Goal: Navigation & Orientation: Find specific page/section

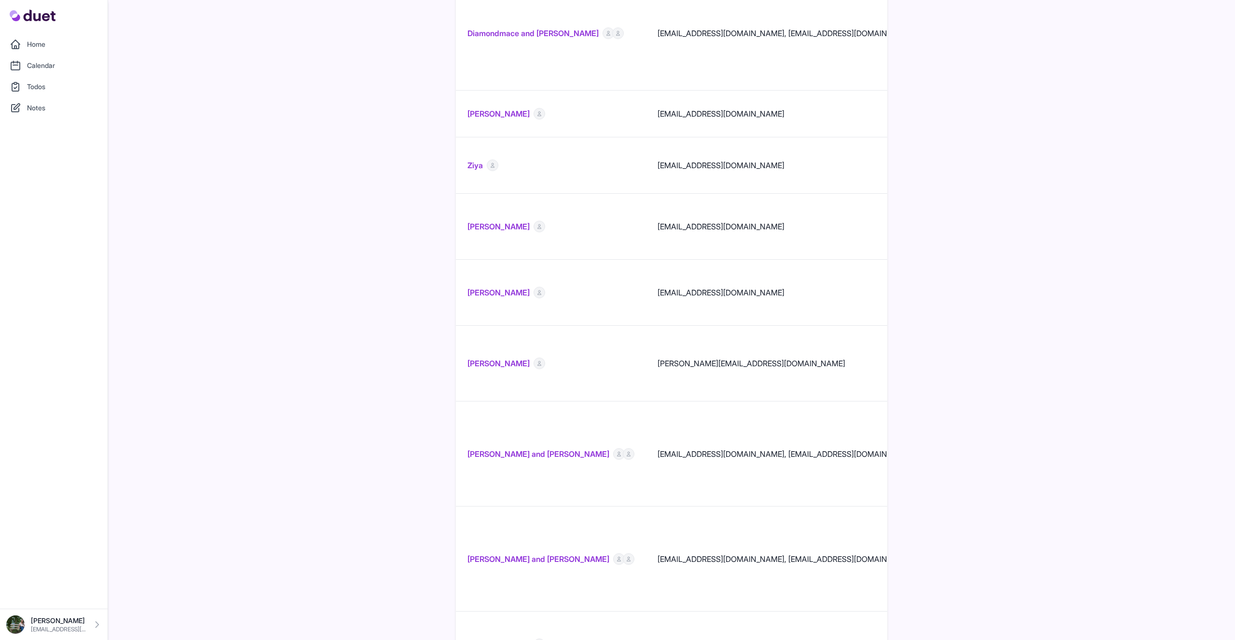
scroll to position [819, 0]
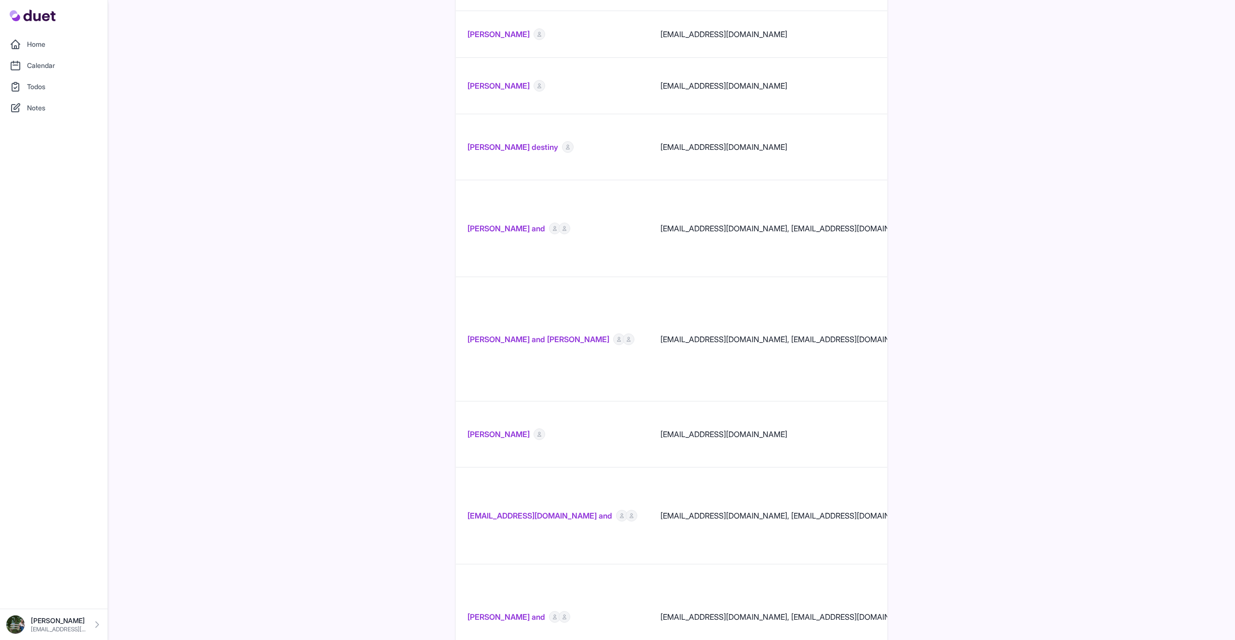
scroll to position [665, 0]
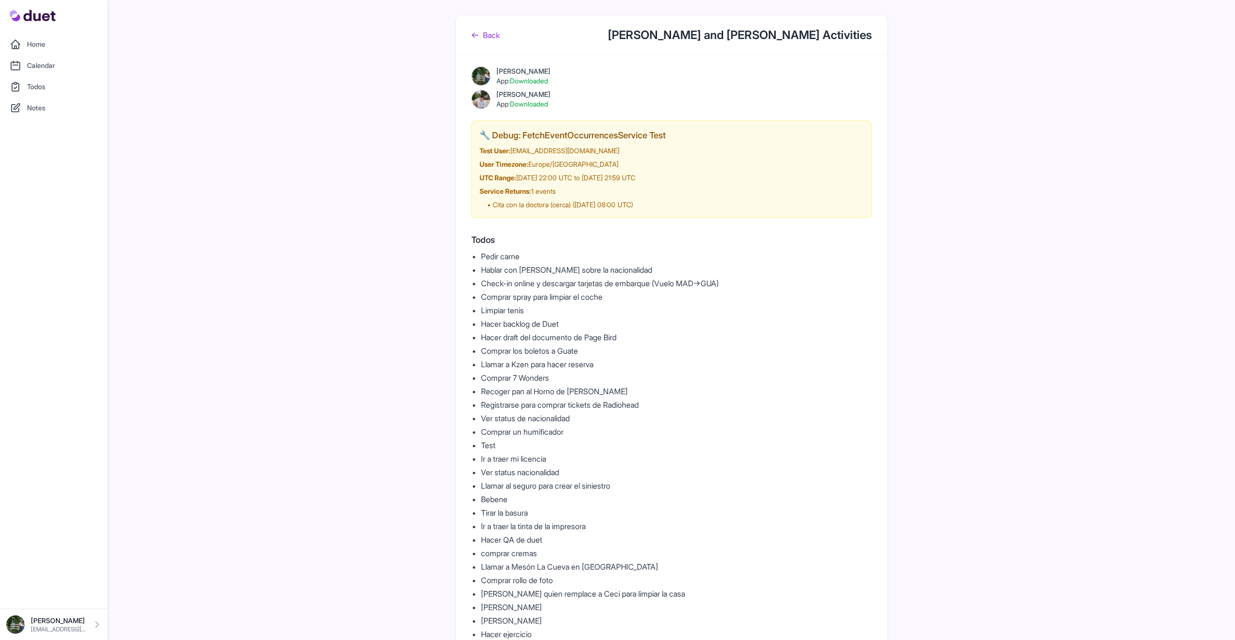
click at [529, 134] on h2 "🔧 Debug: FetchEventOccurrencesService Test" at bounding box center [671, 136] width 384 height 14
drag, startPoint x: 523, startPoint y: 135, endPoint x: 711, endPoint y: 141, distance: 187.7
click at [711, 141] on h2 "🔧 Debug: FetchEventOccurrencesService Test" at bounding box center [671, 136] width 384 height 14
copy h2 "etchEventOccurrencesService Test"
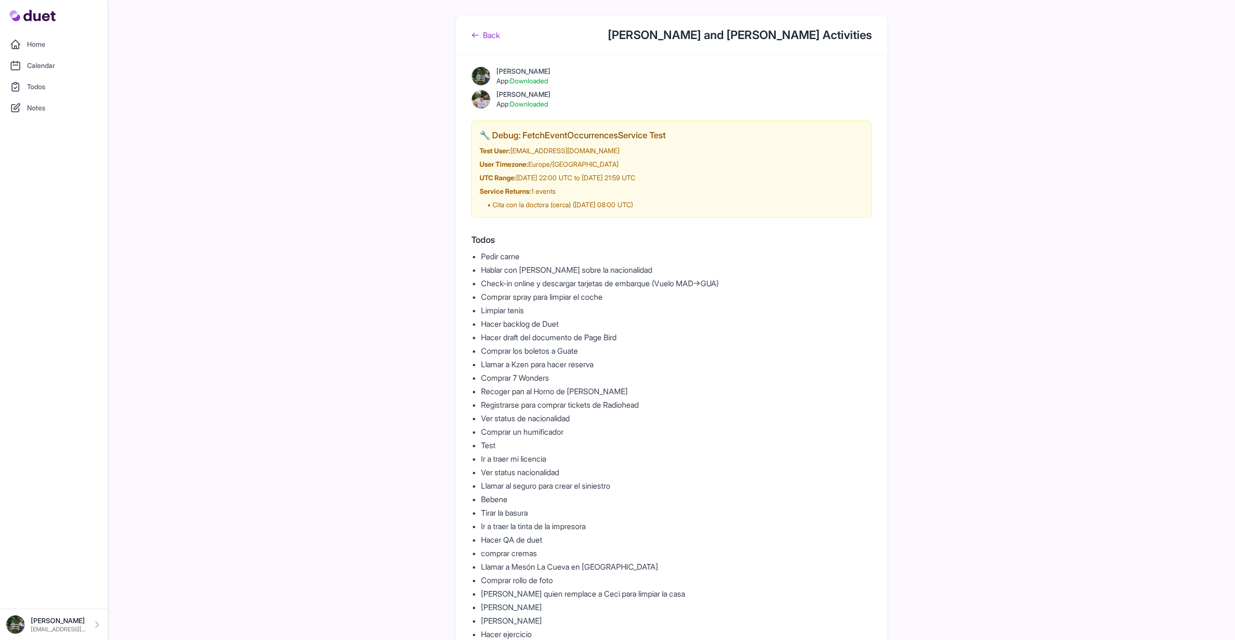
click at [493, 30] on link "Back" at bounding box center [485, 35] width 28 height 12
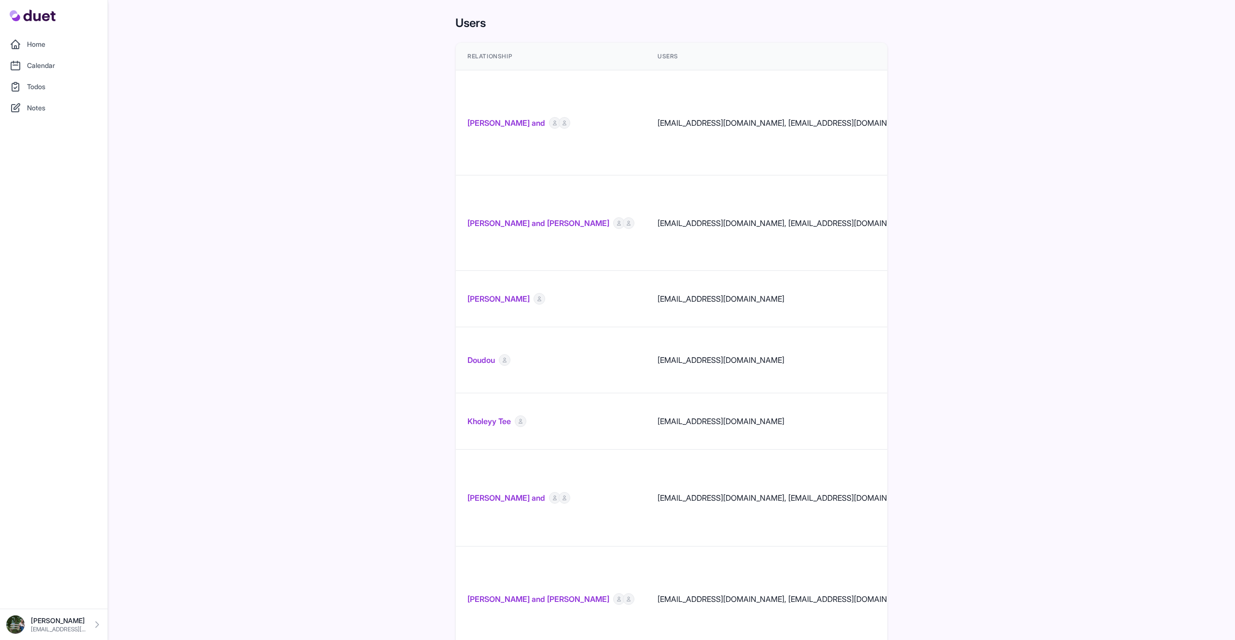
click at [35, 46] on link "Home" at bounding box center [54, 44] width 96 height 19
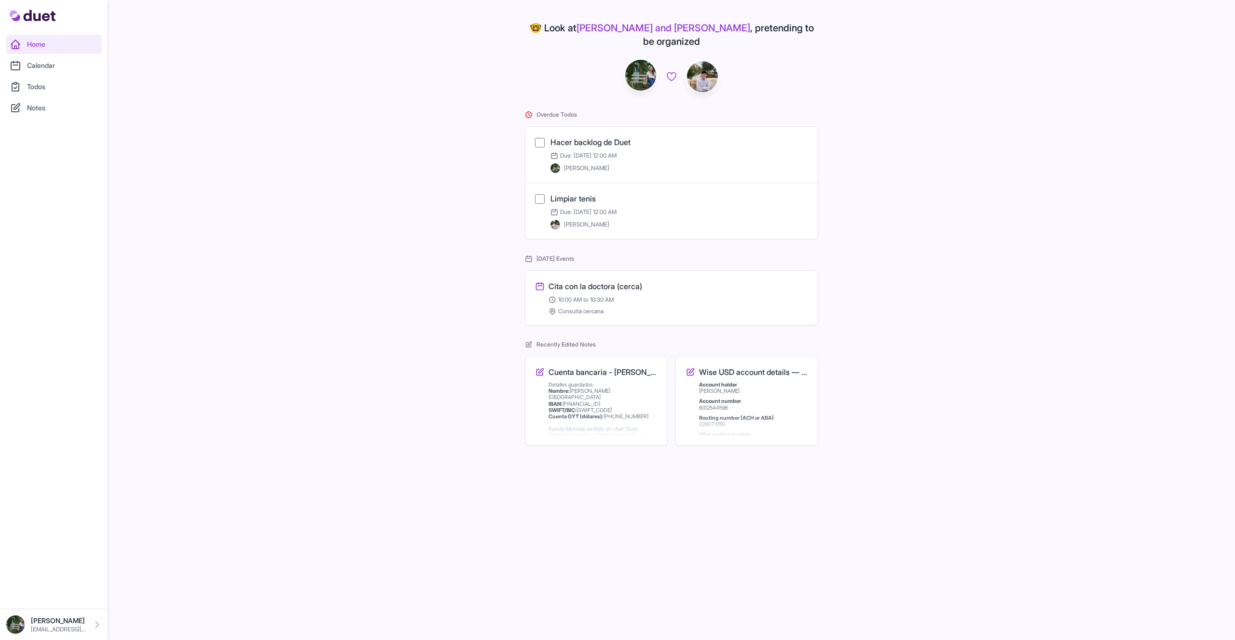
click at [45, 67] on link "Calendar" at bounding box center [54, 65] width 96 height 19
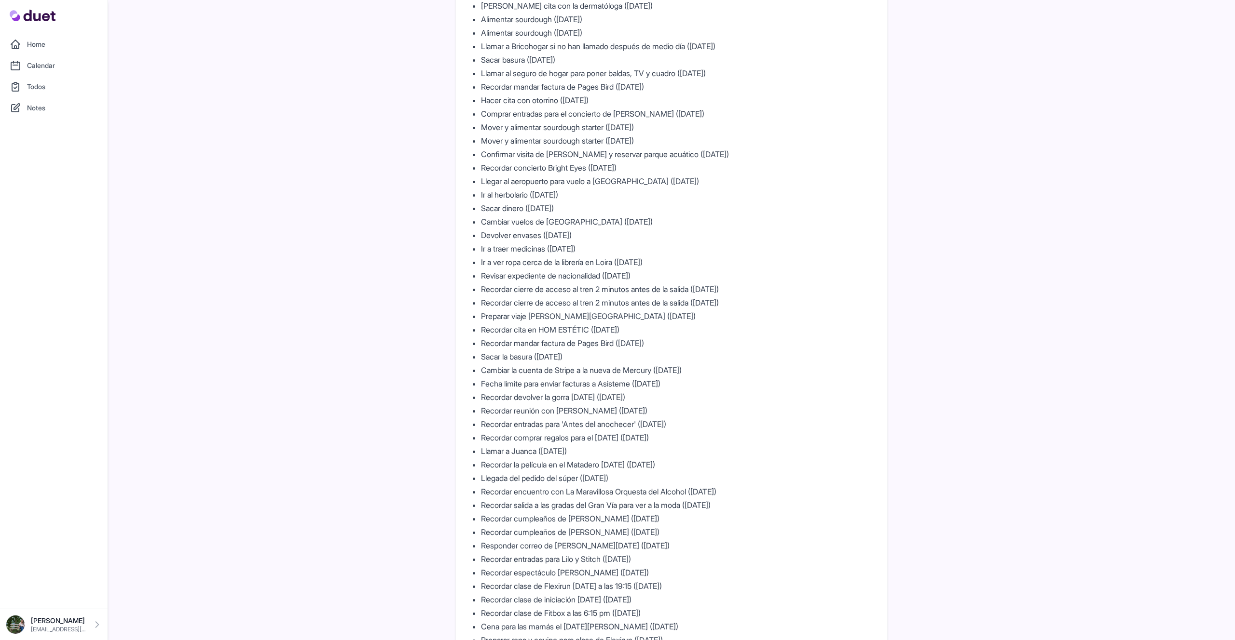
scroll to position [25447, 0]
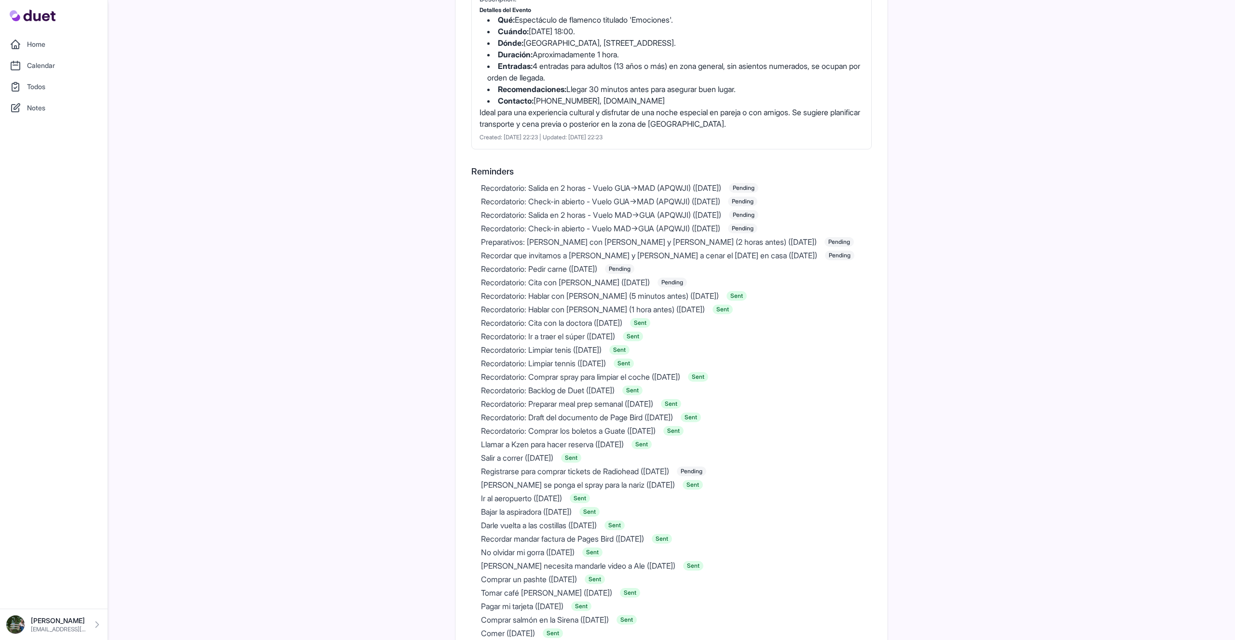
scroll to position [24589, 0]
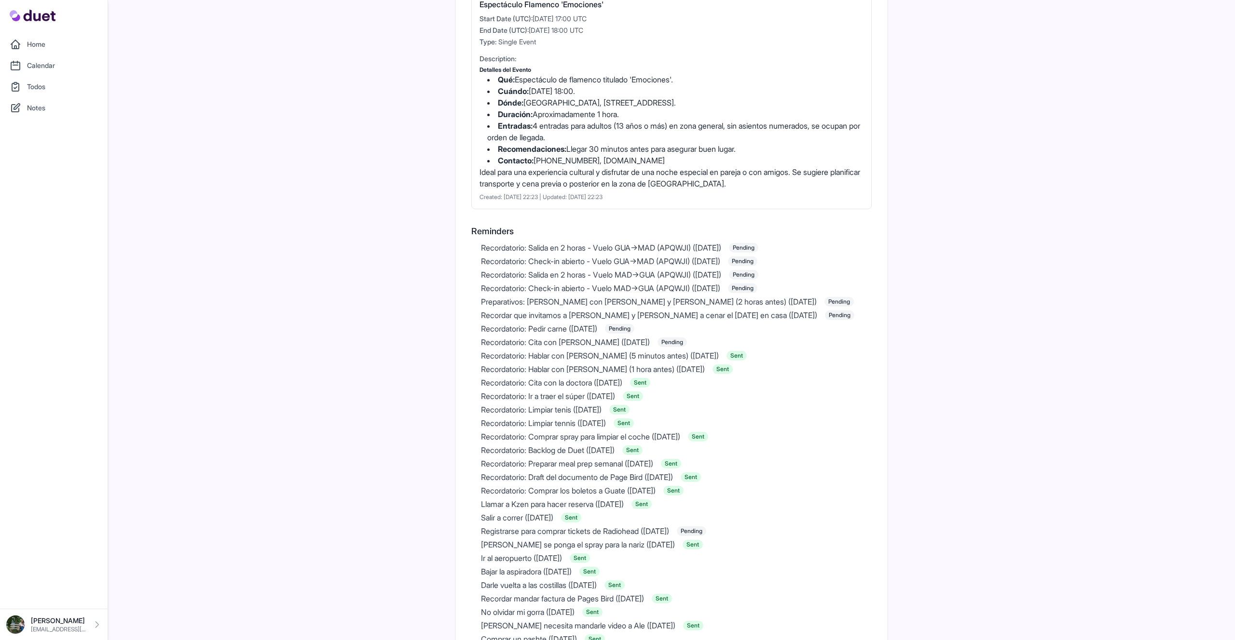
click at [36, 84] on link "Todos" at bounding box center [54, 86] width 96 height 19
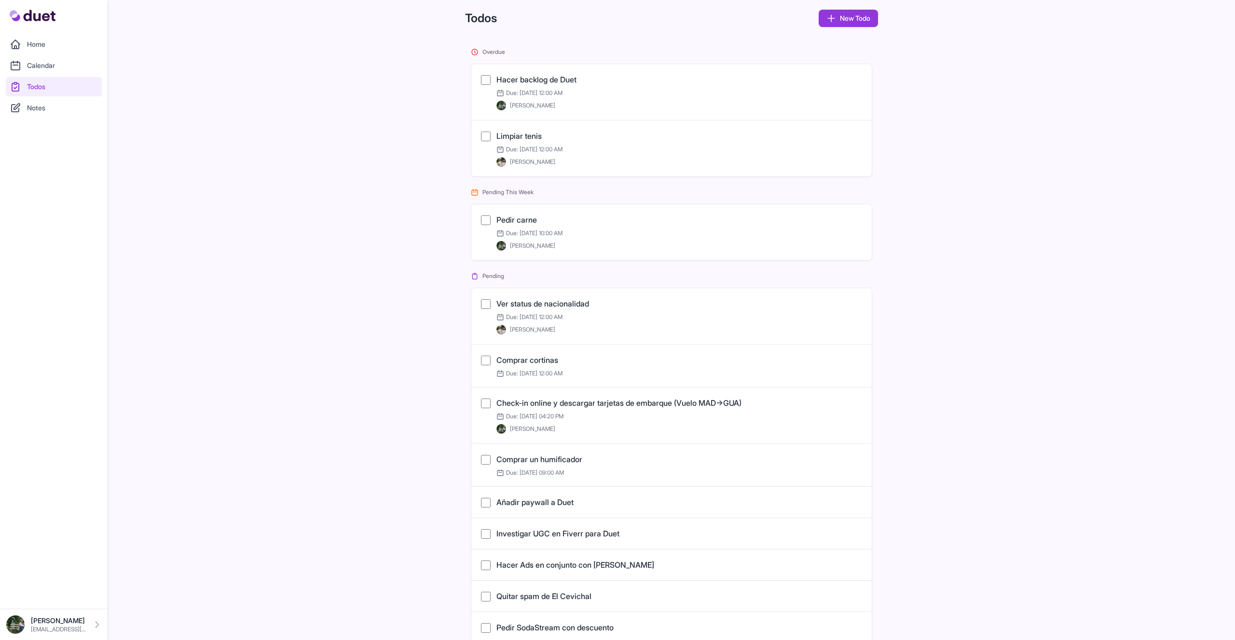
click at [59, 71] on link "Calendar" at bounding box center [54, 65] width 96 height 19
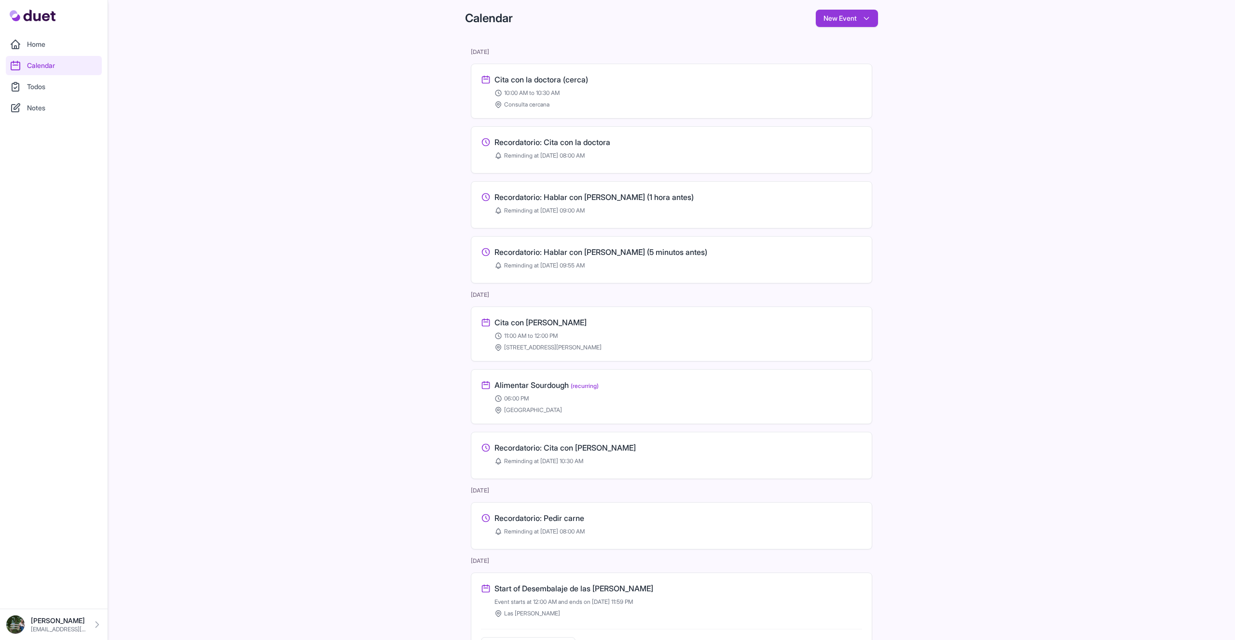
click at [60, 66] on link "Calendar" at bounding box center [54, 65] width 96 height 19
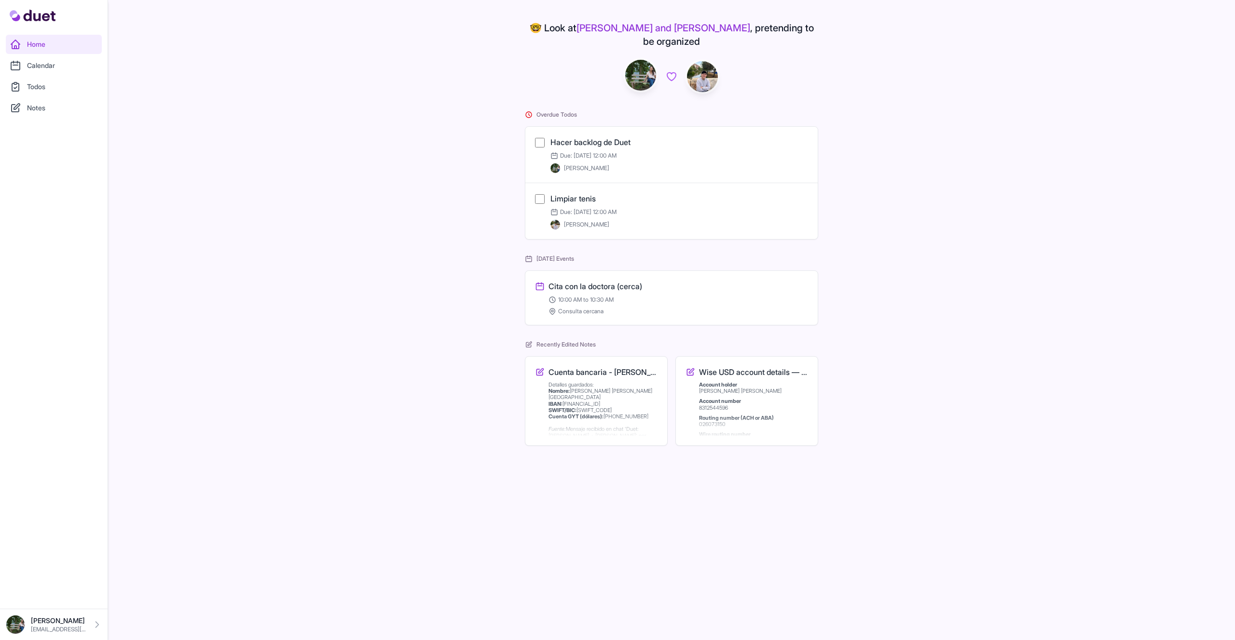
click at [35, 62] on link "Calendar" at bounding box center [54, 65] width 96 height 19
click at [49, 68] on link "Calendar" at bounding box center [54, 65] width 96 height 19
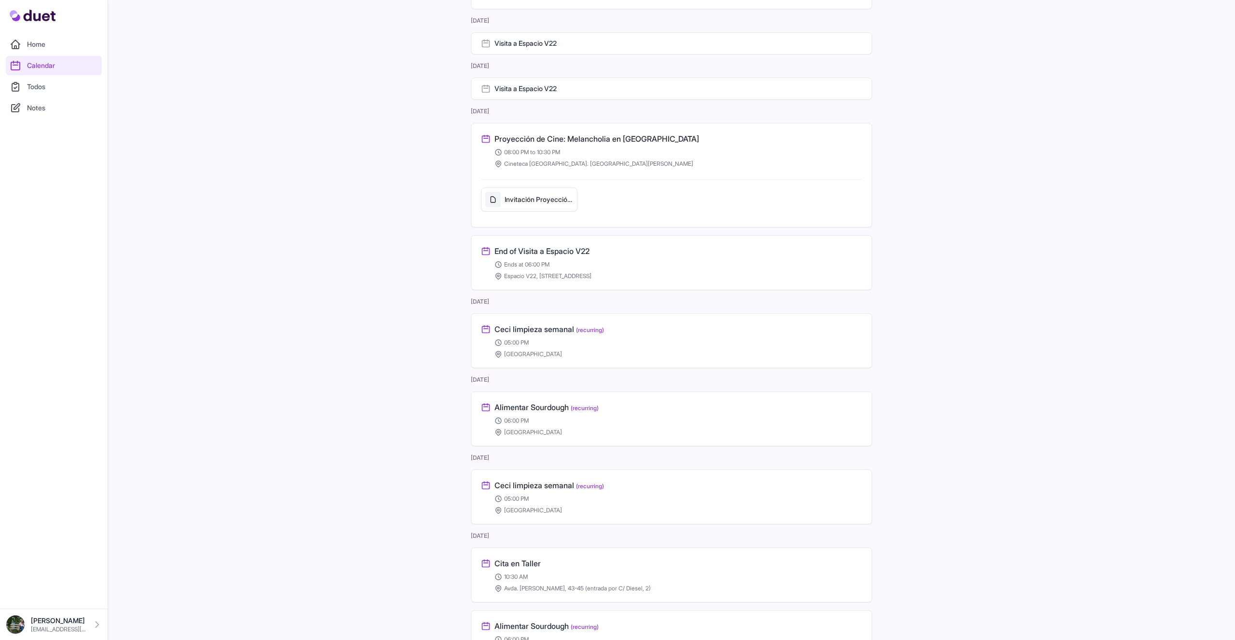
scroll to position [1315, 0]
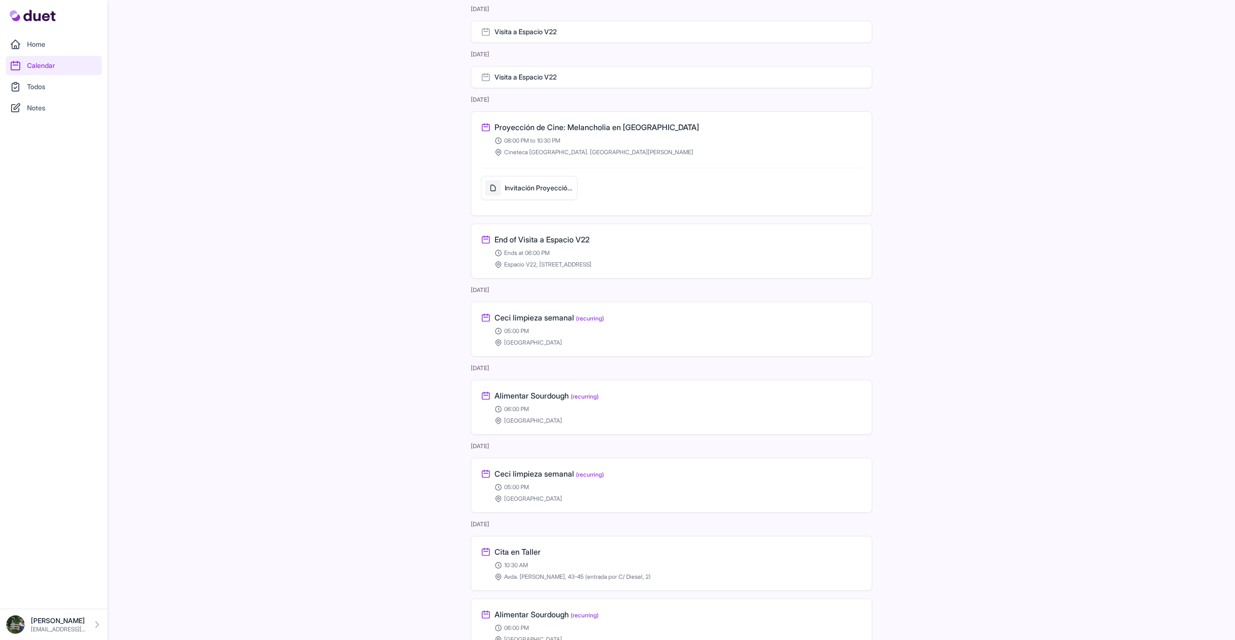
click at [29, 40] on link "Home" at bounding box center [54, 44] width 96 height 19
